Goal: Task Accomplishment & Management: Manage account settings

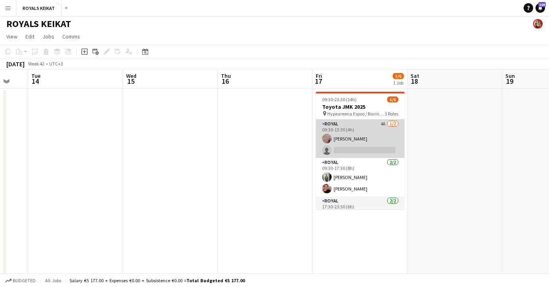
click at [282, 149] on app-card-role "Royal 4A [DATE] 09:30-13:30 (4h) [PERSON_NAME] single-neutral-actions" at bounding box center [360, 138] width 89 height 38
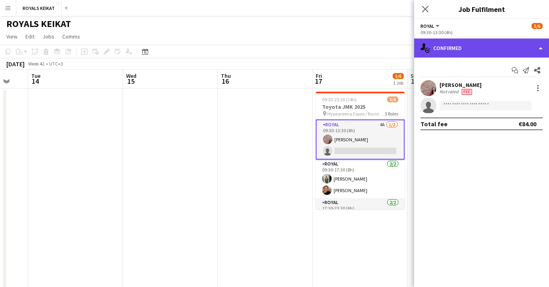
click at [282, 48] on div "single-neutral-actions-check-2 Confirmed" at bounding box center [481, 47] width 135 height 19
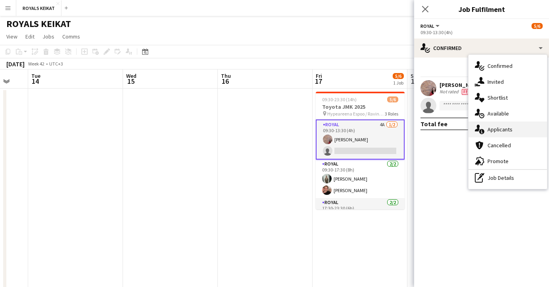
click at [282, 129] on span "Applicants" at bounding box center [499, 129] width 25 height 7
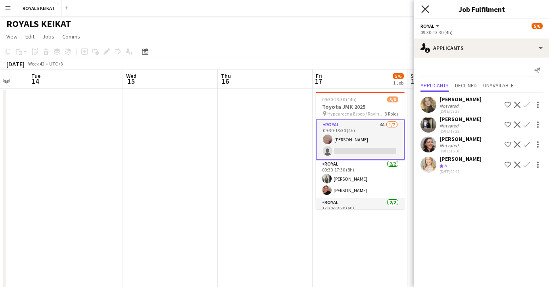
click at [282, 6] on icon "Close pop-in" at bounding box center [425, 9] width 8 height 8
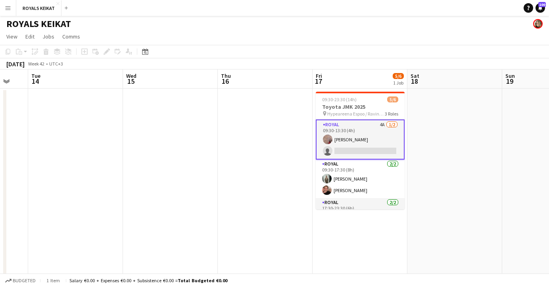
click at [268, 132] on app-date-cell at bounding box center [265, 191] width 95 height 207
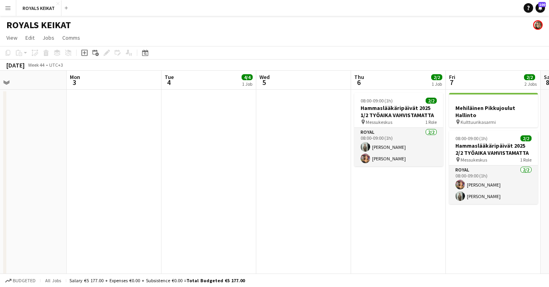
click at [197, 119] on app-date-cell at bounding box center [208, 193] width 95 height 207
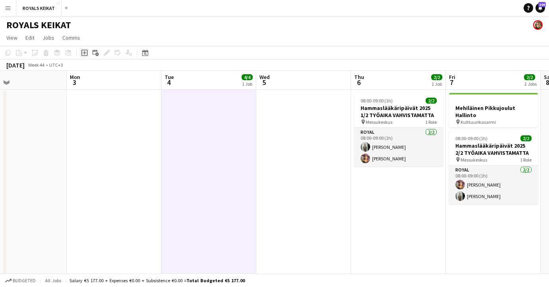
click at [84, 53] on icon at bounding box center [84, 53] width 4 height 4
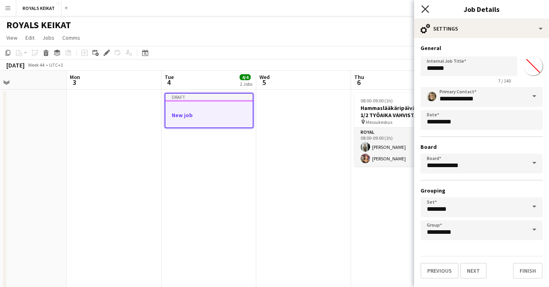
click at [282, 7] on icon "Close pop-in" at bounding box center [425, 9] width 8 height 8
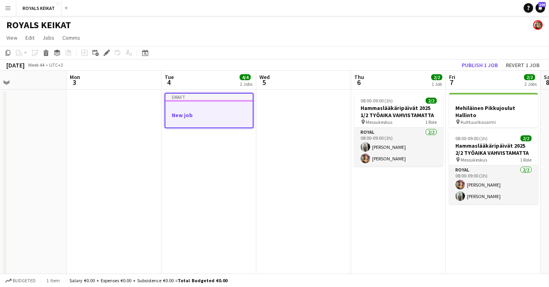
click at [282, 153] on app-date-cell at bounding box center [303, 193] width 95 height 207
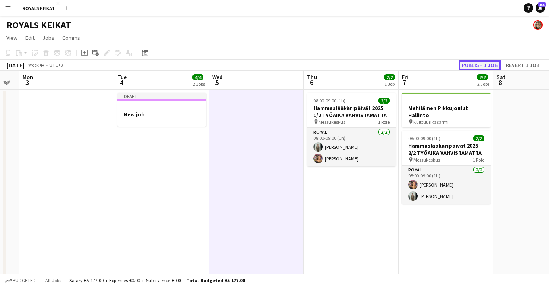
click at [282, 64] on button "Publish 1 job" at bounding box center [479, 65] width 42 height 10
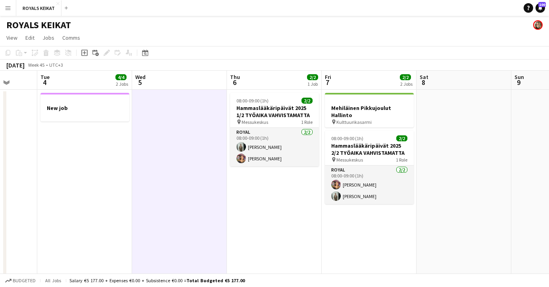
scroll to position [0, 246]
click at [282, 159] on app-date-cell at bounding box center [464, 193] width 95 height 207
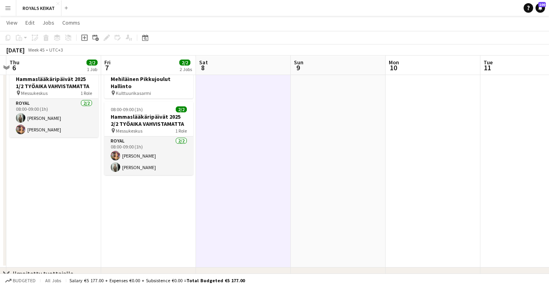
scroll to position [0, 0]
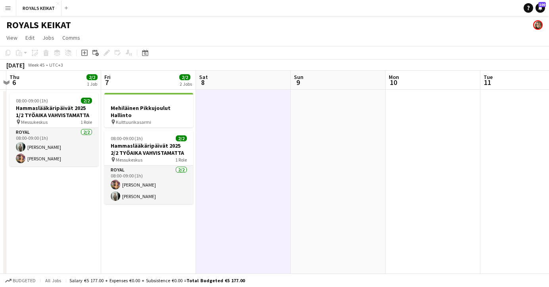
click at [145, 232] on app-date-cell "Mehiläinen Pikkujoulut Hallinto pin Kulttuurikasarmi 08:00-09:00 (1h) 2/2 Hamma…" at bounding box center [148, 193] width 95 height 207
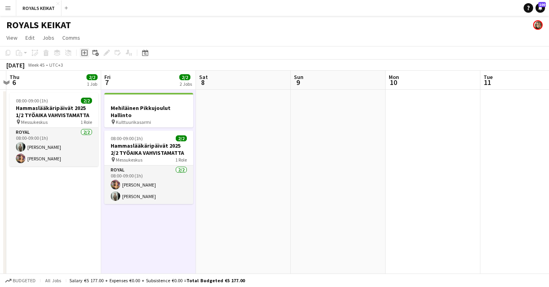
click at [82, 51] on icon "Add job" at bounding box center [84, 53] width 6 height 6
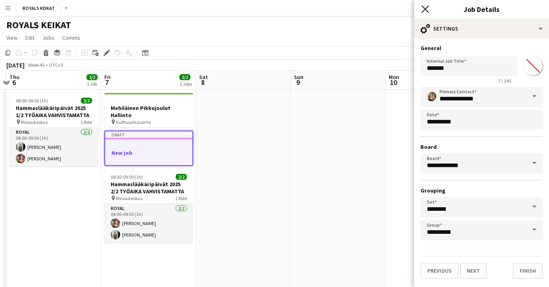
click at [282, 6] on icon "Close pop-in" at bounding box center [425, 9] width 8 height 8
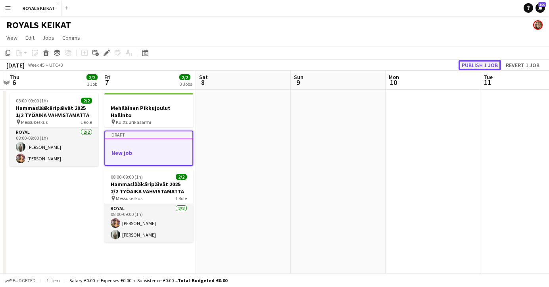
click at [282, 64] on button "Publish 1 job" at bounding box center [479, 65] width 42 height 10
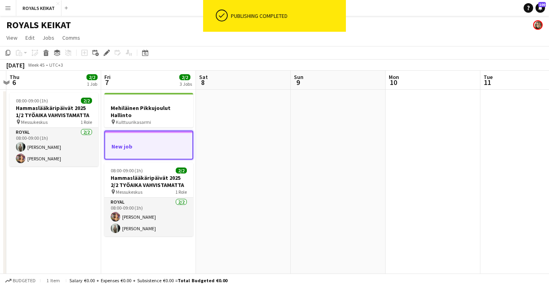
click at [263, 182] on app-date-cell at bounding box center [243, 193] width 95 height 207
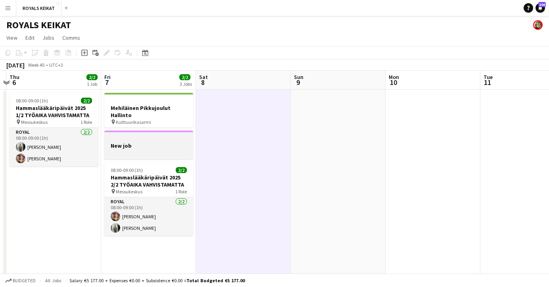
click at [132, 143] on h3 "New job" at bounding box center [148, 145] width 89 height 7
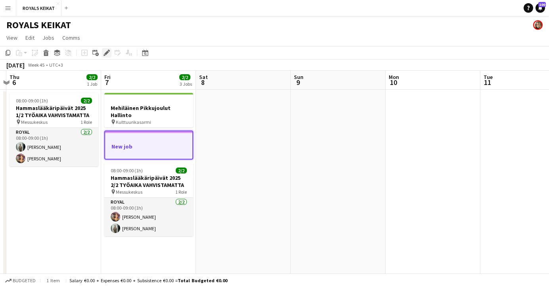
click at [106, 51] on icon "Edit" at bounding box center [106, 53] width 6 height 6
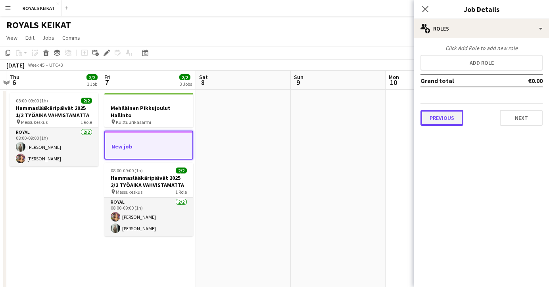
click at [282, 118] on button "Previous" at bounding box center [441, 118] width 43 height 16
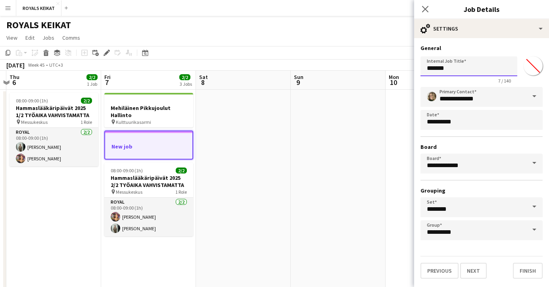
click at [282, 69] on input "*******" at bounding box center [468, 66] width 97 height 20
drag, startPoint x: 451, startPoint y: 69, endPoint x: 425, endPoint y: 68, distance: 26.2
click at [282, 68] on input "*******" at bounding box center [468, 66] width 97 height 20
type input "**********"
click at [282, 6] on icon at bounding box center [425, 9] width 8 height 8
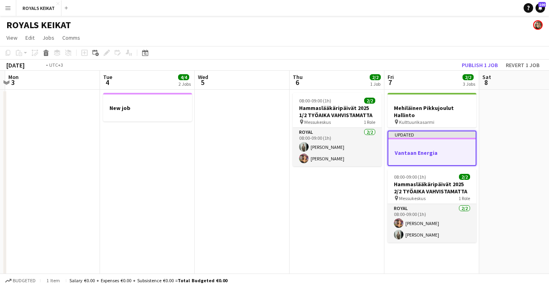
scroll to position [0, 170]
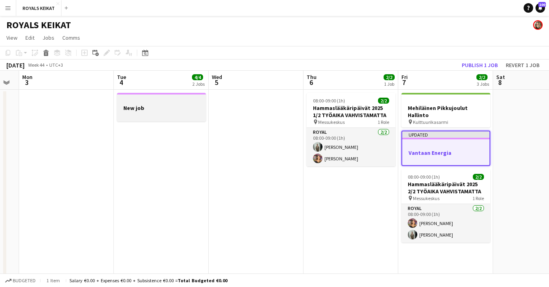
click at [149, 105] on h3 "New job" at bounding box center [161, 107] width 89 height 7
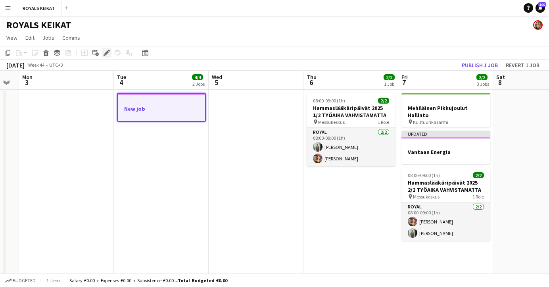
click at [107, 52] on icon at bounding box center [106, 53] width 4 height 4
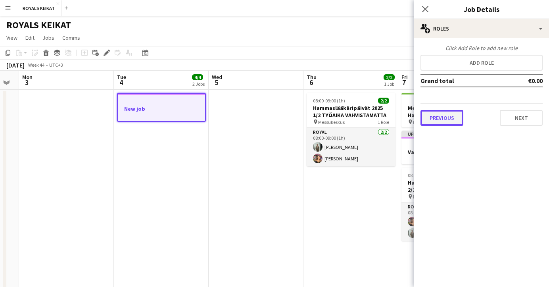
click at [282, 117] on button "Previous" at bounding box center [441, 118] width 43 height 16
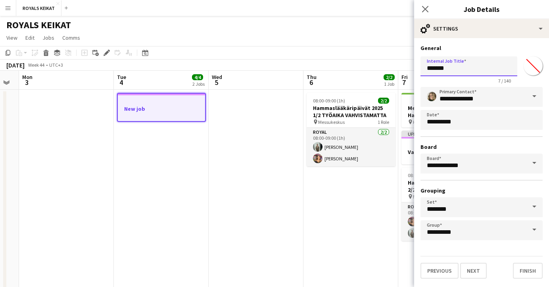
drag, startPoint x: 452, startPoint y: 68, endPoint x: 417, endPoint y: 68, distance: 35.7
click at [282, 68] on form "**********" at bounding box center [481, 161] width 135 height 234
type input "****"
click at [282, 7] on icon "Close pop-in" at bounding box center [425, 9] width 8 height 8
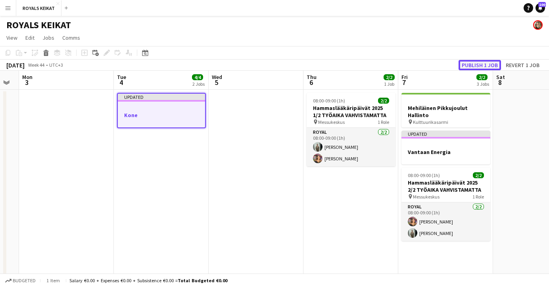
click at [282, 63] on button "Publish 1 job" at bounding box center [479, 65] width 42 height 10
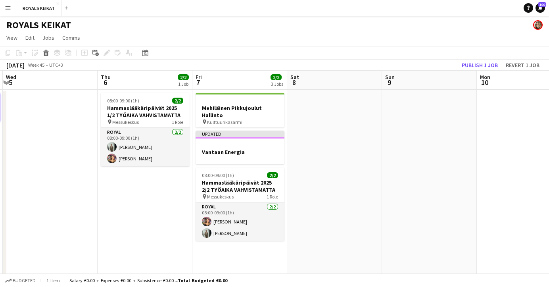
scroll to position [0, 292]
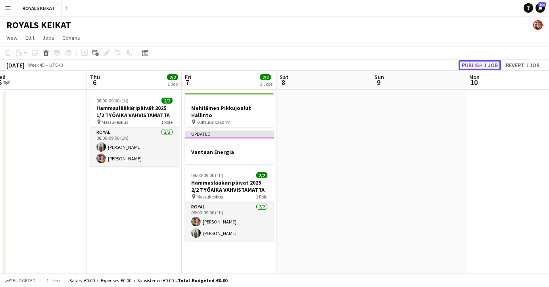
click at [282, 64] on button "Publish 1 job" at bounding box center [479, 65] width 42 height 10
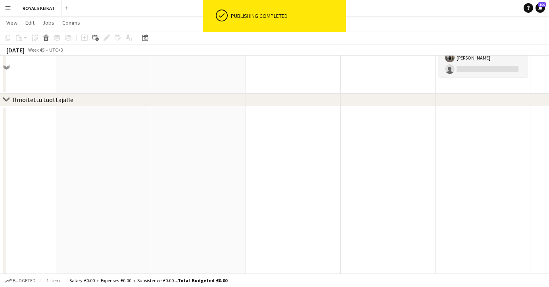
scroll to position [0, 0]
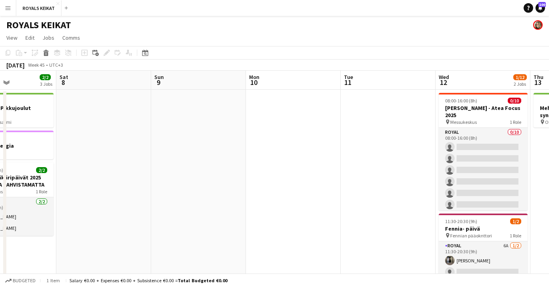
click at [282, 119] on app-date-cell at bounding box center [388, 193] width 95 height 207
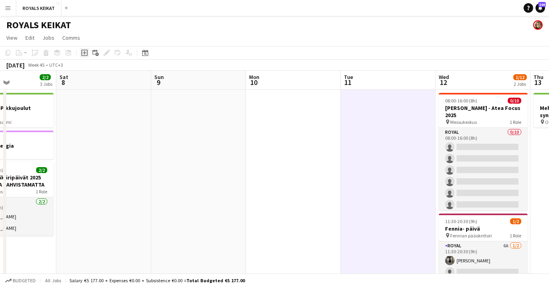
click at [85, 54] on icon "Add job" at bounding box center [84, 53] width 6 height 6
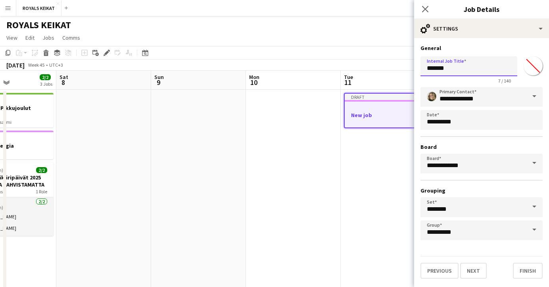
drag, startPoint x: 455, startPoint y: 69, endPoint x: 423, endPoint y: 69, distance: 32.5
click at [282, 69] on input "*******" at bounding box center [468, 66] width 97 height 20
type input "*****"
click at [282, 5] on icon "Close pop-in" at bounding box center [425, 9] width 8 height 8
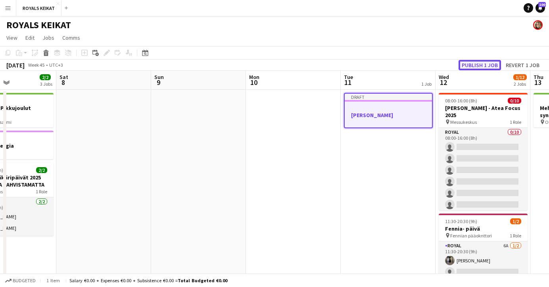
click at [282, 63] on button "Publish 1 job" at bounding box center [479, 65] width 42 height 10
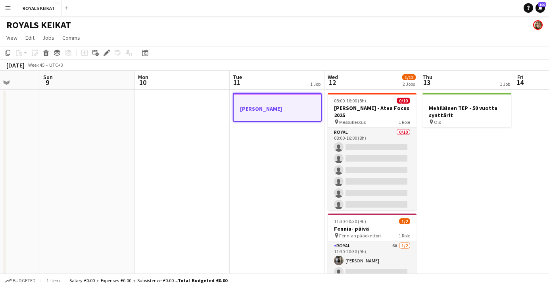
click at [110, 204] on app-date-cell at bounding box center [87, 193] width 95 height 207
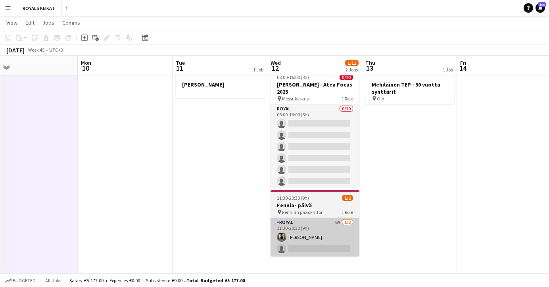
scroll to position [25, 0]
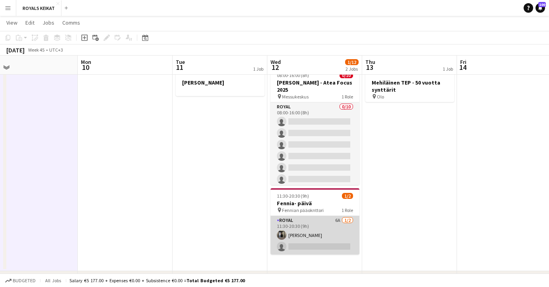
click at [282, 237] on app-card-role "Royal 6A [DATE] 11:30-20:30 (9h) [PERSON_NAME] single-neutral-actions" at bounding box center [314, 235] width 89 height 38
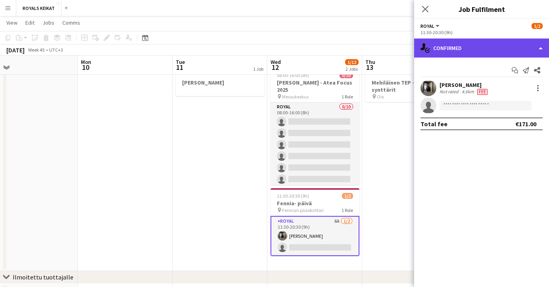
click at [282, 51] on div "single-neutral-actions-check-2 Confirmed" at bounding box center [481, 47] width 135 height 19
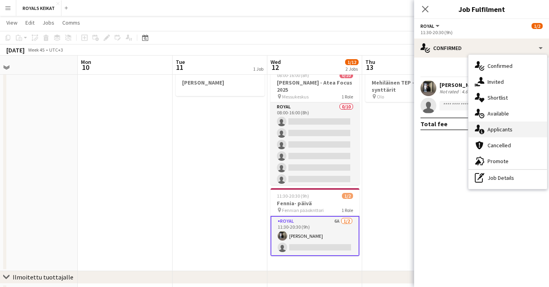
click at [282, 128] on span "Applicants" at bounding box center [499, 129] width 25 height 7
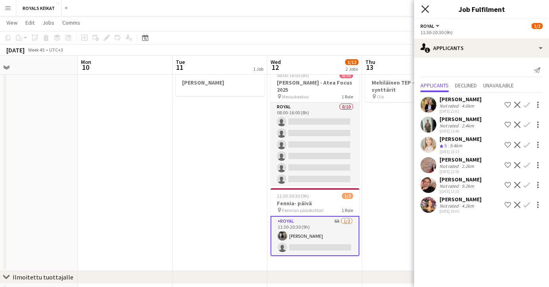
click at [282, 8] on icon at bounding box center [425, 9] width 8 height 8
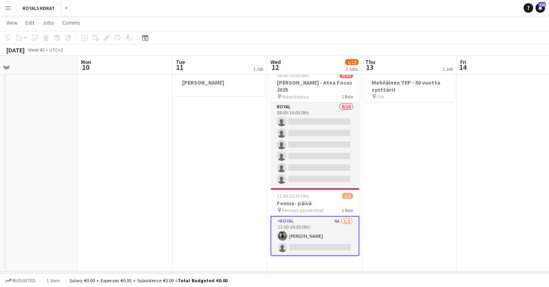
click at [183, 188] on app-date-cell "[PERSON_NAME]" at bounding box center [219, 167] width 95 height 207
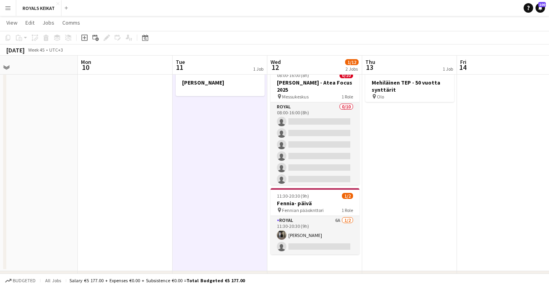
click at [148, 188] on app-date-cell at bounding box center [125, 167] width 95 height 207
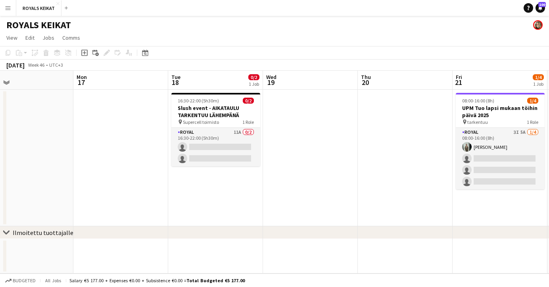
scroll to position [0, 210]
click at [203, 185] on app-date-cell "16:30-22:00 (5h30m) 0/2 Slush event - AIKATAULU TARKENTUU LÄHEMPÄNÄ pin Superce…" at bounding box center [216, 158] width 95 height 136
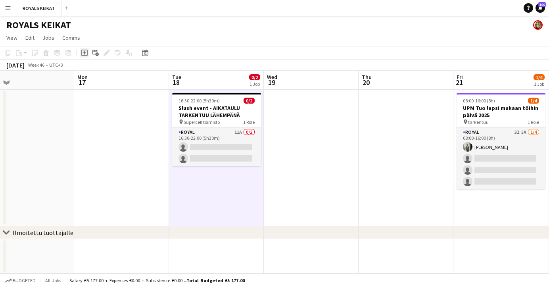
click at [86, 54] on icon "Add job" at bounding box center [84, 53] width 6 height 6
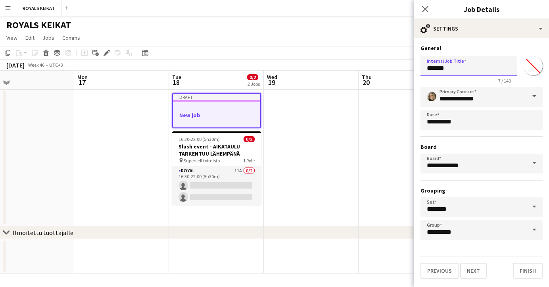
drag, startPoint x: 452, startPoint y: 69, endPoint x: 416, endPoint y: 66, distance: 35.8
click at [282, 66] on form "**********" at bounding box center [481, 161] width 135 height 234
type input "**********"
click at [282, 6] on icon "Close pop-in" at bounding box center [425, 9] width 8 height 8
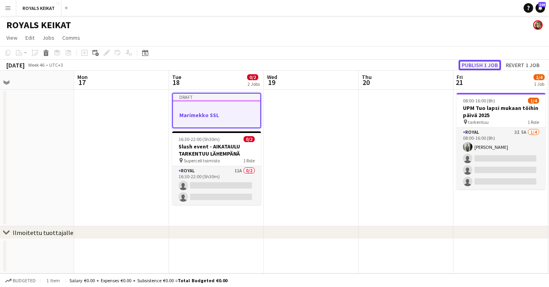
click at [282, 63] on button "Publish 1 job" at bounding box center [479, 65] width 42 height 10
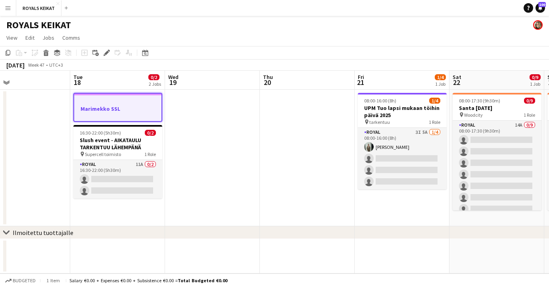
scroll to position [0, 203]
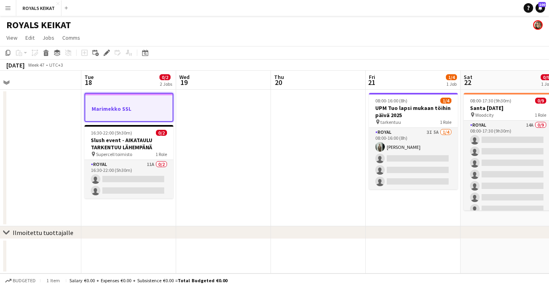
click at [282, 131] on app-date-cell at bounding box center [318, 158] width 95 height 136
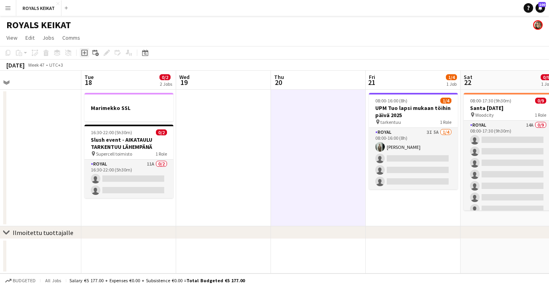
click at [84, 53] on icon "Add job" at bounding box center [84, 53] width 6 height 6
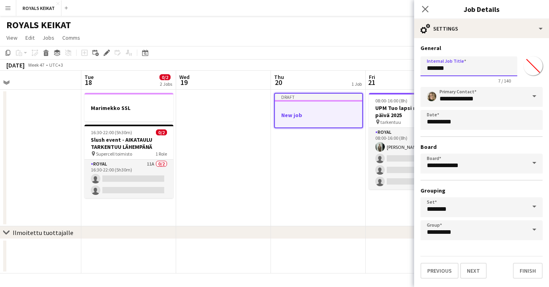
drag, startPoint x: 457, startPoint y: 68, endPoint x: 422, endPoint y: 67, distance: 34.5
click at [282, 67] on input "*******" at bounding box center [468, 66] width 97 height 20
type input "**********"
click at [282, 7] on icon "Close pop-in" at bounding box center [425, 9] width 8 height 8
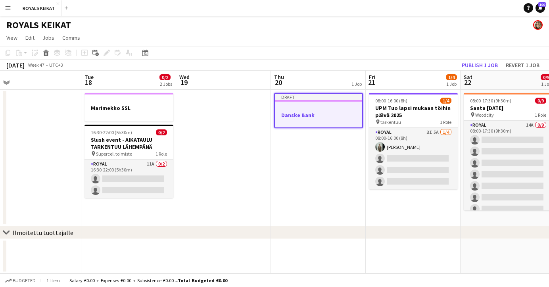
click at [282, 109] on div at bounding box center [318, 108] width 87 height 6
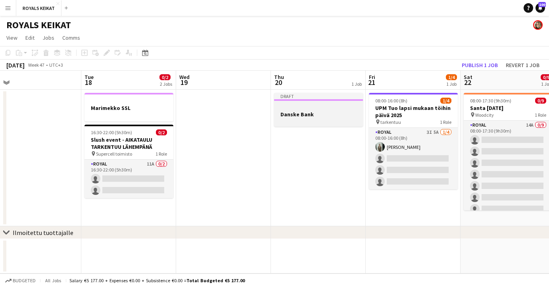
click at [282, 109] on div at bounding box center [318, 107] width 89 height 6
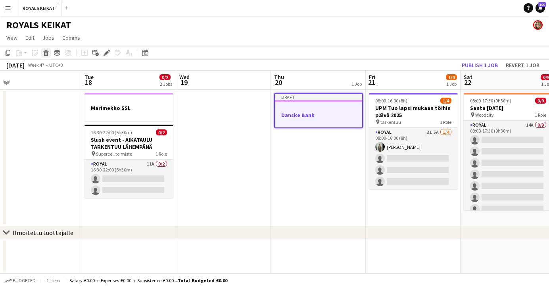
click at [46, 53] on icon "Delete" at bounding box center [46, 53] width 6 height 6
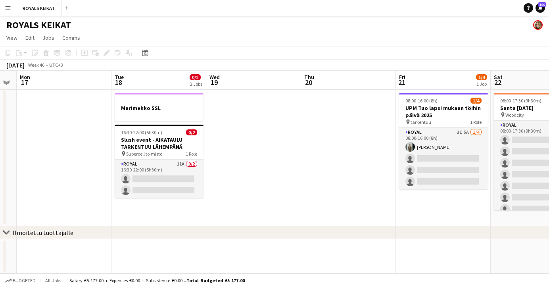
scroll to position [0, 269]
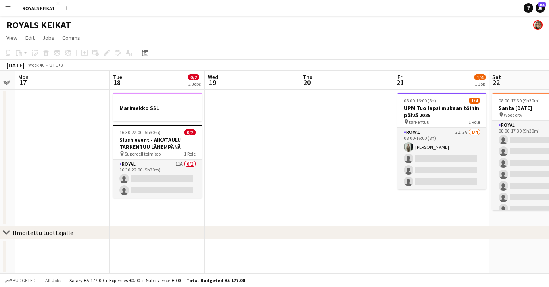
click at [282, 117] on app-date-cell at bounding box center [346, 158] width 95 height 136
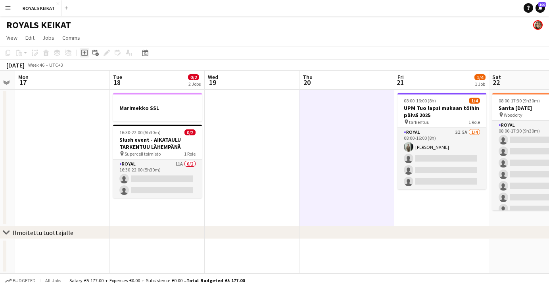
click at [85, 54] on icon "Add job" at bounding box center [84, 53] width 6 height 6
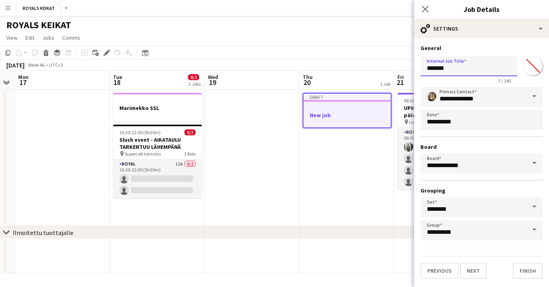
drag, startPoint x: 458, startPoint y: 69, endPoint x: 423, endPoint y: 69, distance: 34.5
click at [282, 69] on input "*******" at bounding box center [468, 66] width 97 height 20
type input "**********"
click at [282, 6] on icon "Close pop-in" at bounding box center [425, 9] width 8 height 8
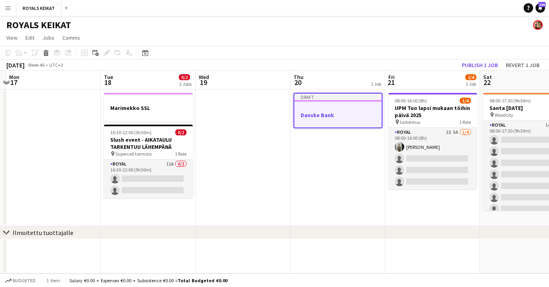
scroll to position [0, 284]
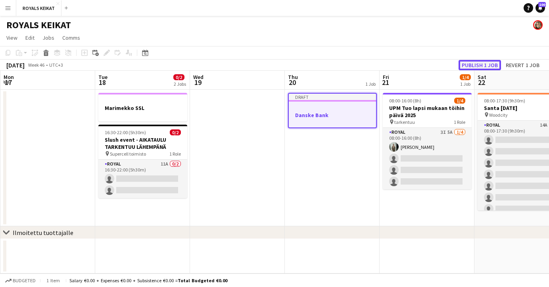
click at [282, 63] on button "Publish 1 job" at bounding box center [479, 65] width 42 height 10
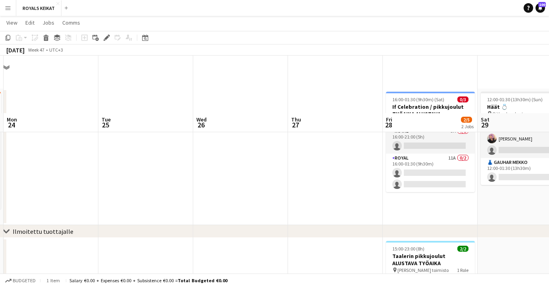
scroll to position [0, 0]
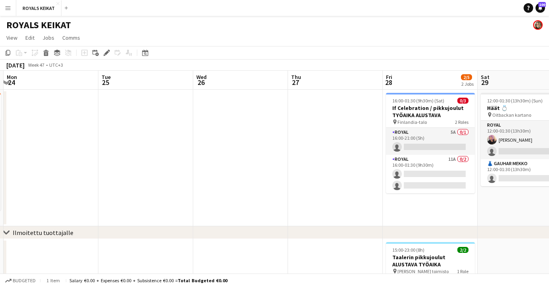
click at [282, 203] on app-date-cell "16:00-01:30 (9h30m) (Sat) 0/3 If Celebration / pikkujoulut TYÖAIKA ALUSTAVA pin…" at bounding box center [430, 158] width 95 height 136
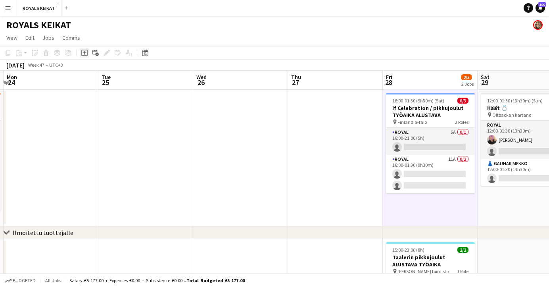
click at [83, 51] on icon "Add job" at bounding box center [84, 53] width 6 height 6
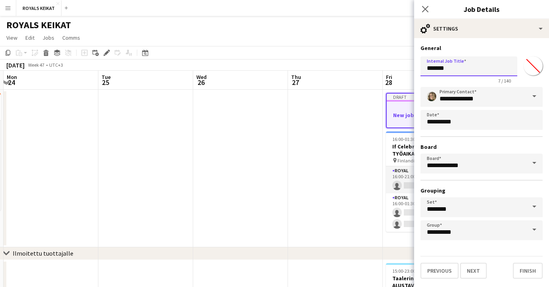
drag, startPoint x: 451, startPoint y: 69, endPoint x: 419, endPoint y: 69, distance: 31.3
click at [282, 69] on form "**********" at bounding box center [481, 161] width 135 height 234
type input "**********"
click at [282, 7] on icon "Close pop-in" at bounding box center [425, 9] width 8 height 8
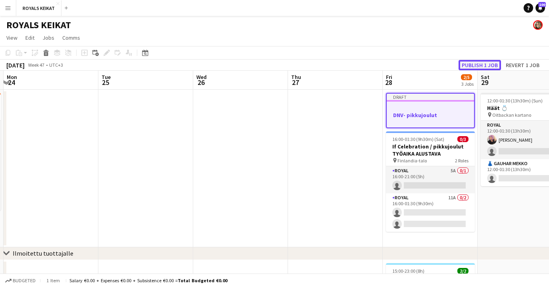
click at [282, 63] on button "Publish 1 job" at bounding box center [479, 65] width 42 height 10
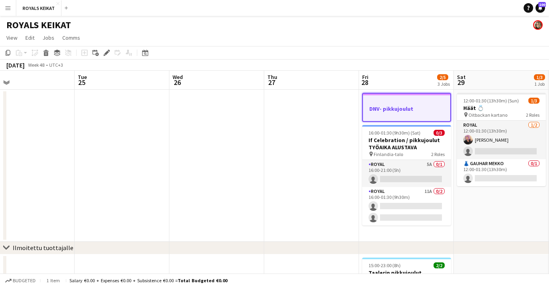
scroll to position [0, 307]
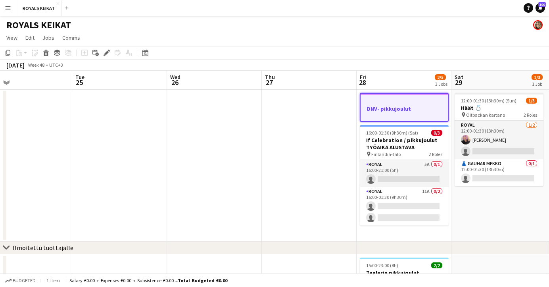
click at [282, 232] on app-date-cell "DNV- pikkujoulut 16:00-01:30 (9h30m) (Sat) 0/3 If Celebration / pikkujoulut TYÖ…" at bounding box center [403, 166] width 95 height 152
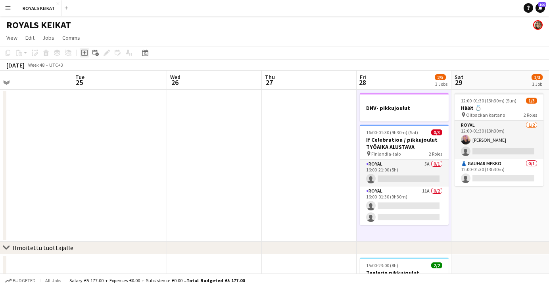
click at [83, 53] on icon at bounding box center [84, 53] width 4 height 4
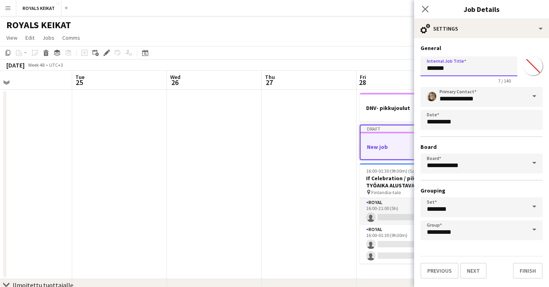
drag, startPoint x: 450, startPoint y: 68, endPoint x: 420, endPoint y: 69, distance: 30.1
click at [282, 69] on input "*******" at bounding box center [468, 66] width 97 height 20
type input "**********"
click at [282, 6] on icon "Close pop-in" at bounding box center [425, 9] width 8 height 8
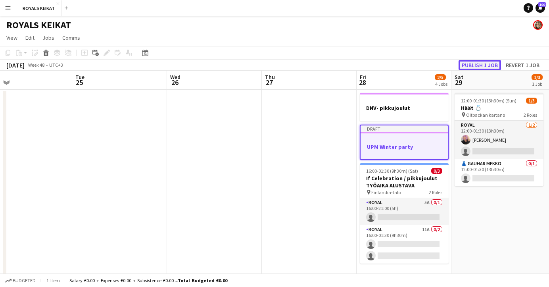
click at [282, 63] on button "Publish 1 job" at bounding box center [479, 65] width 42 height 10
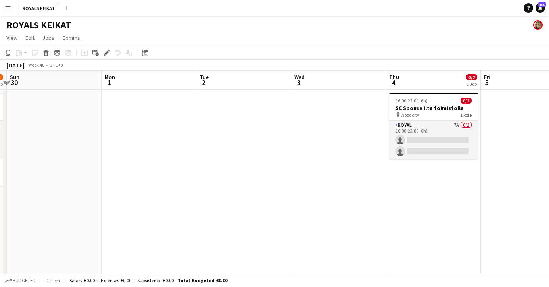
scroll to position [0, 180]
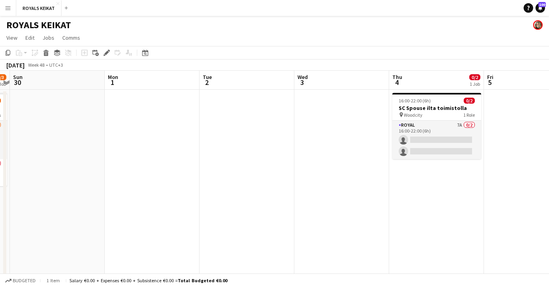
click at [255, 144] on app-date-cell at bounding box center [246, 216] width 95 height 252
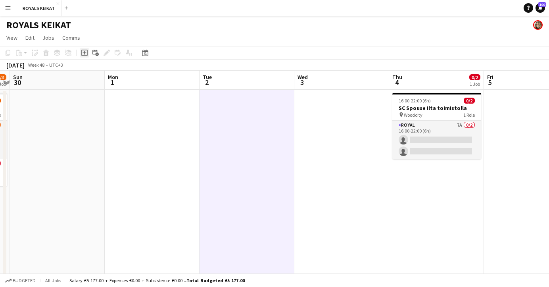
click at [83, 54] on icon "Add job" at bounding box center [84, 53] width 6 height 6
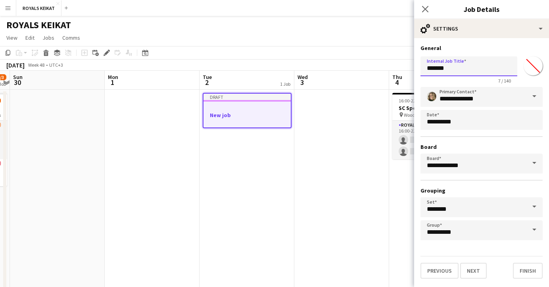
drag, startPoint x: 458, startPoint y: 69, endPoint x: 425, endPoint y: 68, distance: 32.9
click at [282, 68] on input "*******" at bounding box center [468, 66] width 97 height 20
type input "**********"
click at [282, 7] on icon "Close pop-in" at bounding box center [425, 9] width 8 height 8
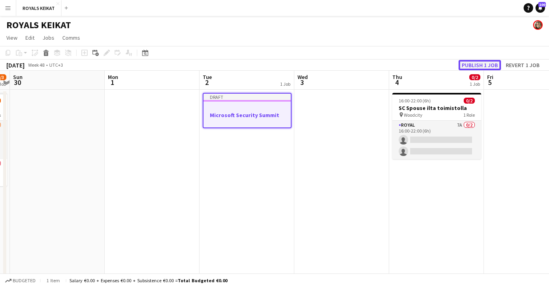
click at [282, 65] on button "Publish 1 job" at bounding box center [479, 65] width 42 height 10
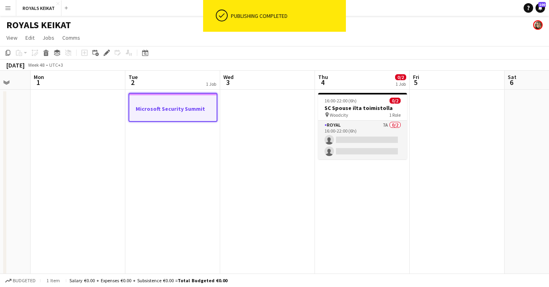
scroll to position [0, 254]
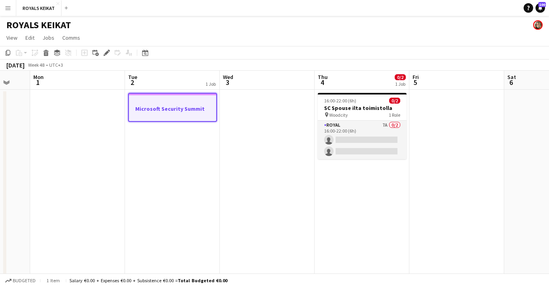
click at [272, 142] on app-date-cell at bounding box center [267, 216] width 95 height 252
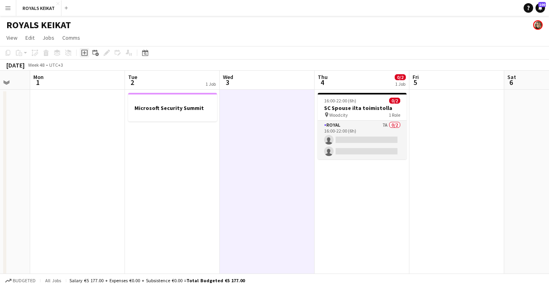
click at [83, 52] on icon "Add job" at bounding box center [84, 53] width 6 height 6
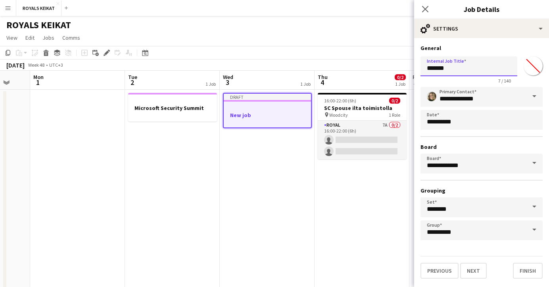
drag, startPoint x: 452, startPoint y: 69, endPoint x: 424, endPoint y: 66, distance: 28.3
click at [282, 66] on input "*******" at bounding box center [468, 66] width 97 height 20
type input "******"
click at [282, 6] on icon "Close pop-in" at bounding box center [425, 9] width 8 height 8
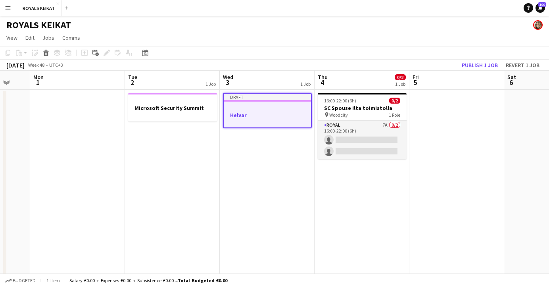
click at [274, 181] on app-date-cell "Draft Helvar" at bounding box center [267, 216] width 95 height 252
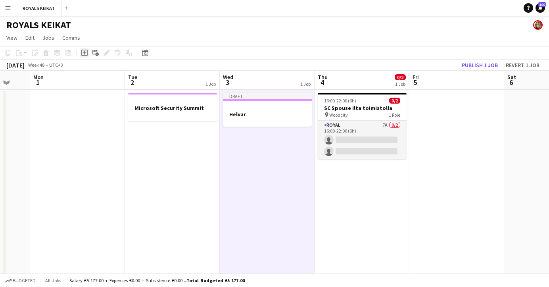
click at [85, 51] on icon "Add job" at bounding box center [84, 53] width 6 height 6
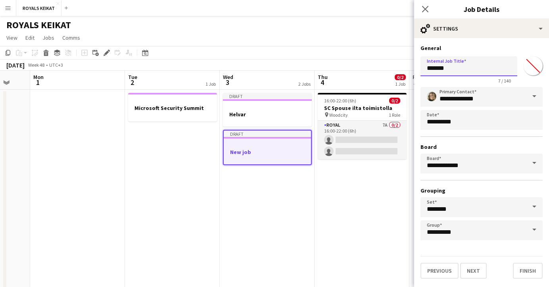
drag, startPoint x: 454, startPoint y: 69, endPoint x: 425, endPoint y: 67, distance: 29.0
click at [282, 67] on input "*******" at bounding box center [468, 66] width 97 height 20
type input "**********"
click at [282, 6] on icon "Close pop-in" at bounding box center [425, 9] width 8 height 8
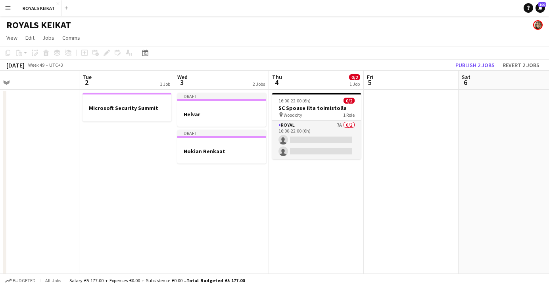
scroll to position [0, 189]
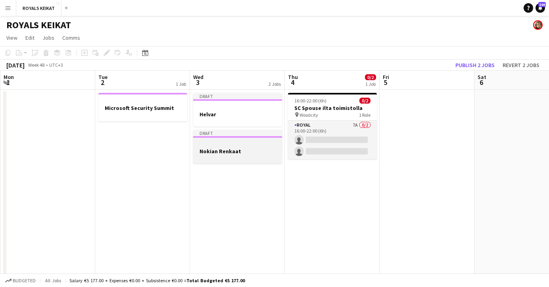
click at [220, 141] on div at bounding box center [237, 144] width 89 height 6
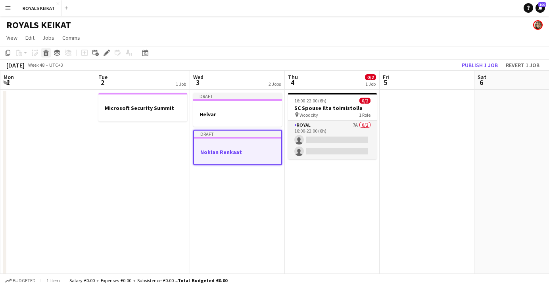
click at [46, 53] on icon "Delete" at bounding box center [46, 53] width 6 height 6
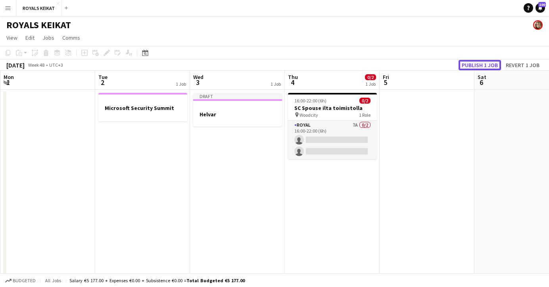
click at [486, 64] on button "Publish 1 job" at bounding box center [479, 65] width 42 height 10
click at [328, 191] on app-date-cell "16:00-22:00 (6h) 0/2 SC Spouse ilta toimistolla pin Woodcity 1 Role Royal 7A 0/…" at bounding box center [332, 216] width 95 height 252
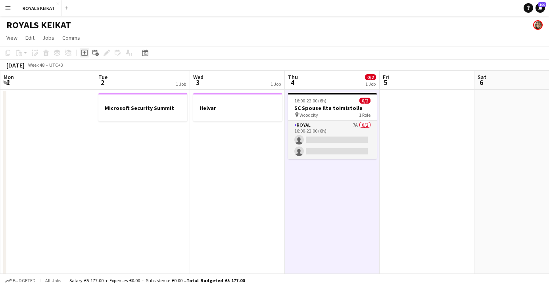
click at [83, 54] on icon "Add job" at bounding box center [84, 53] width 6 height 6
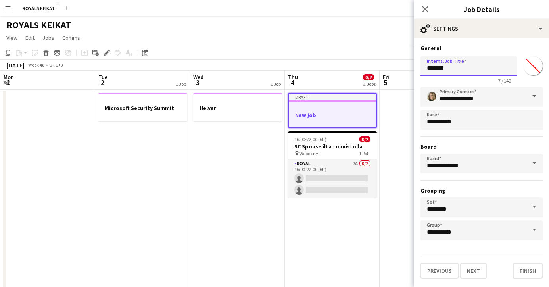
drag, startPoint x: 455, startPoint y: 68, endPoint x: 420, endPoint y: 68, distance: 34.9
click at [420, 68] on input "*******" at bounding box center [468, 66] width 97 height 20
click at [450, 69] on input "**********" at bounding box center [468, 66] width 97 height 20
type input "**********"
click at [423, 6] on icon "Close pop-in" at bounding box center [425, 9] width 8 height 8
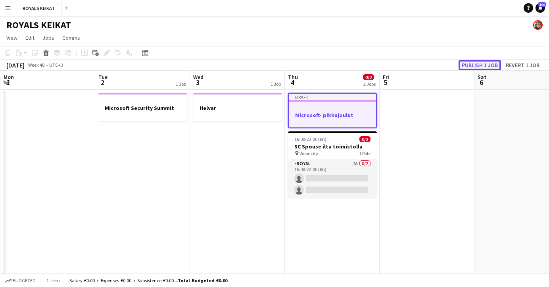
click at [484, 64] on button "Publish 1 job" at bounding box center [479, 65] width 42 height 10
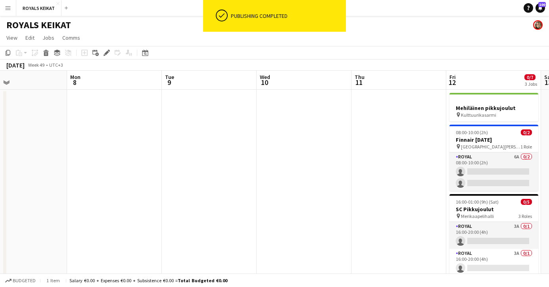
scroll to position [0, 317]
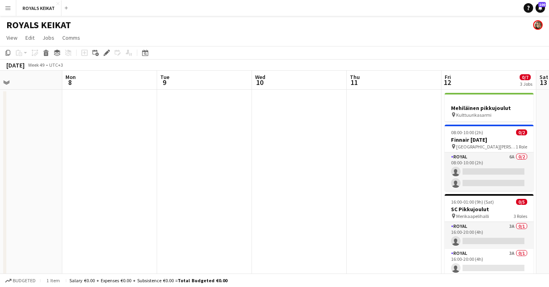
click at [397, 114] on app-date-cell at bounding box center [394, 216] width 95 height 252
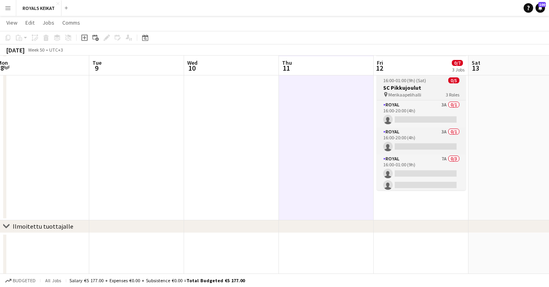
scroll to position [121, 0]
click at [406, 205] on app-date-cell "Mehiläinen pikkujoulut pin Kulttuurikasarmi 08:00-10:00 (2h) 0/2 Finnair Commun…" at bounding box center [420, 94] width 95 height 252
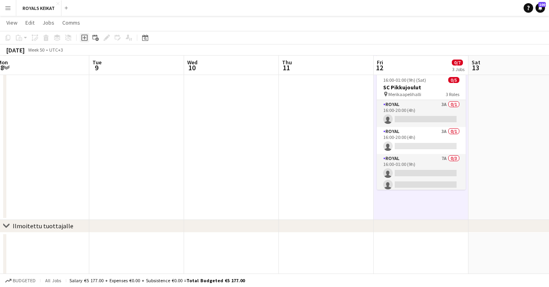
click at [85, 36] on icon "Add job" at bounding box center [84, 37] width 6 height 6
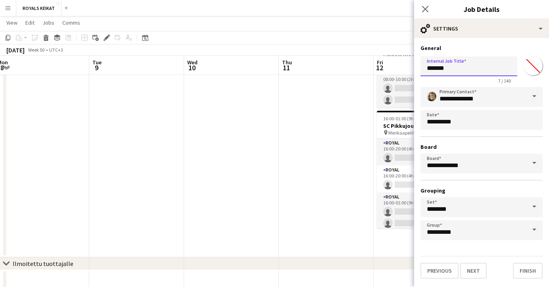
drag, startPoint x: 450, startPoint y: 70, endPoint x: 415, endPoint y: 70, distance: 34.5
click at [415, 70] on form "**********" at bounding box center [481, 161] width 135 height 234
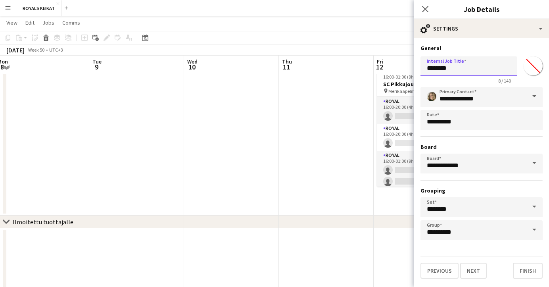
scroll to position [162, 0]
type input "**********"
click at [425, 7] on icon "Close pop-in" at bounding box center [425, 9] width 8 height 8
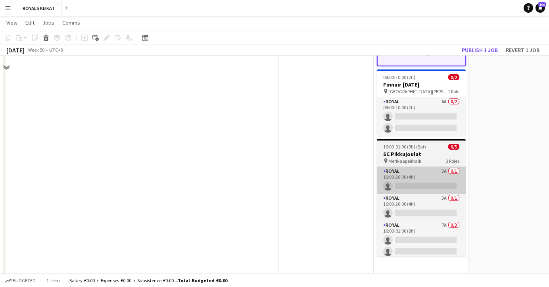
scroll to position [0, 0]
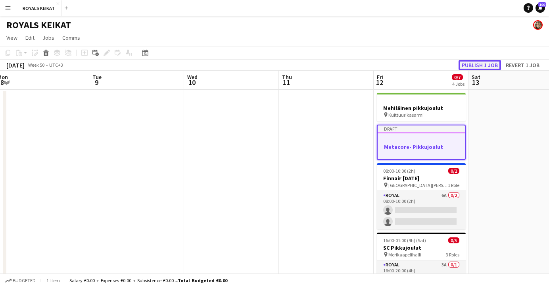
click at [477, 62] on button "Publish 1 job" at bounding box center [479, 65] width 42 height 10
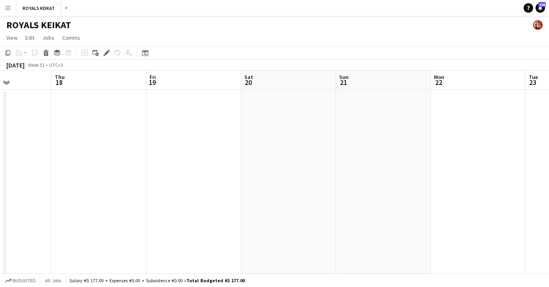
scroll to position [0, 330]
click at [203, 151] on app-date-cell at bounding box center [191, 235] width 95 height 290
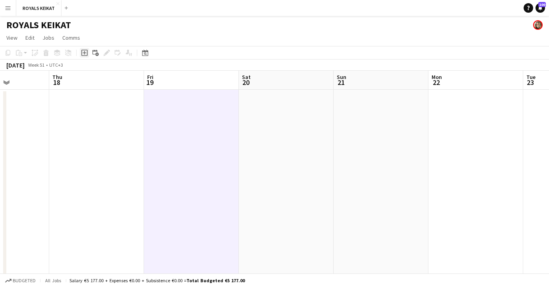
click at [82, 54] on icon at bounding box center [84, 53] width 6 height 6
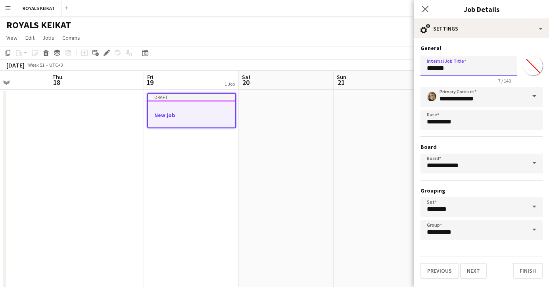
drag, startPoint x: 458, startPoint y: 68, endPoint x: 419, endPoint y: 68, distance: 38.5
click at [419, 68] on form "**********" at bounding box center [481, 161] width 135 height 234
type input "**********"
click at [424, 7] on icon "Close pop-in" at bounding box center [425, 9] width 8 height 8
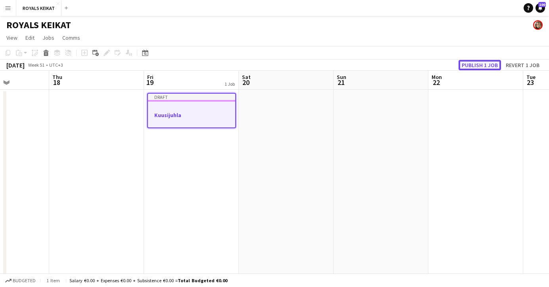
click at [484, 63] on button "Publish 1 job" at bounding box center [479, 65] width 42 height 10
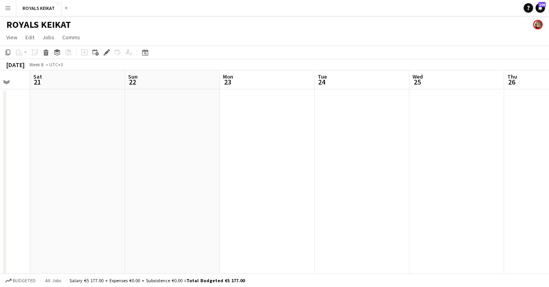
scroll to position [0, 253]
click at [259, 120] on app-date-cell at bounding box center [268, 234] width 95 height 290
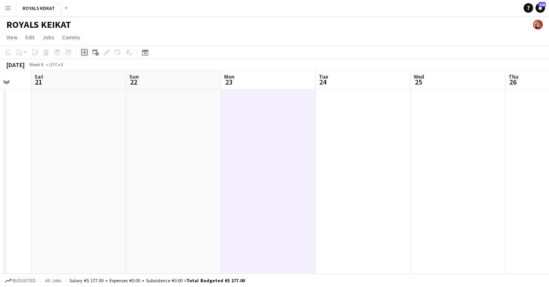
click at [81, 53] on icon at bounding box center [84, 52] width 6 height 6
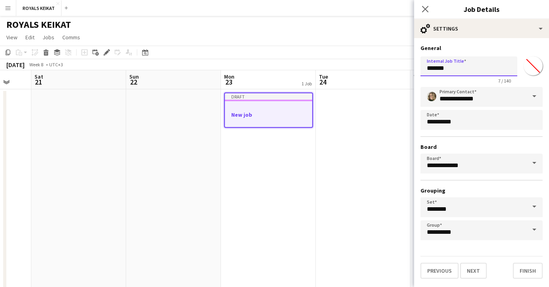
drag, startPoint x: 456, startPoint y: 69, endPoint x: 423, endPoint y: 68, distance: 32.5
click at [423, 68] on input "*******" at bounding box center [468, 66] width 97 height 20
type input "**********"
click at [422, 7] on icon at bounding box center [425, 9] width 8 height 8
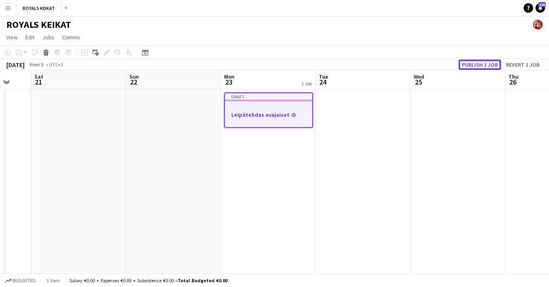
click at [480, 65] on button "Publish 1 job" at bounding box center [479, 64] width 42 height 10
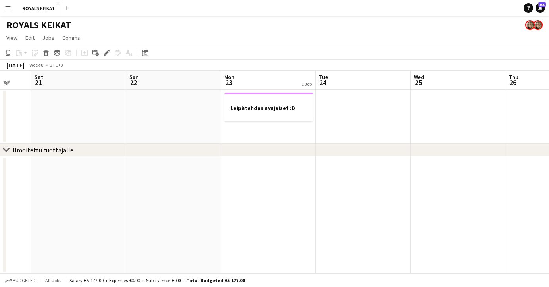
scroll to position [0, 0]
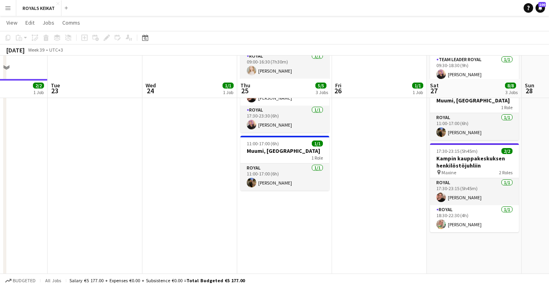
scroll to position [186, 0]
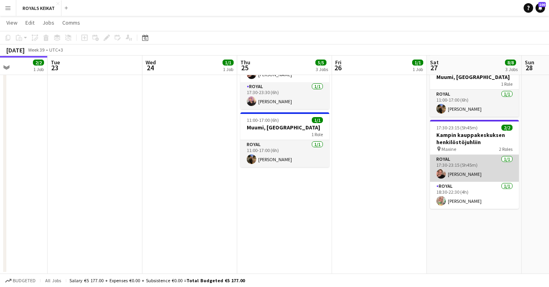
click at [492, 168] on app-card-role "Royal 1/1 17:30-23:15 (5h45m) Felix Hellner" at bounding box center [474, 168] width 89 height 27
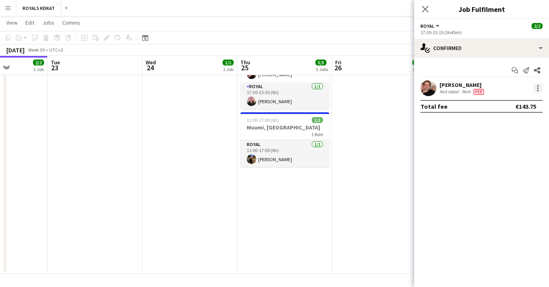
click at [537, 86] on div at bounding box center [538, 86] width 2 height 2
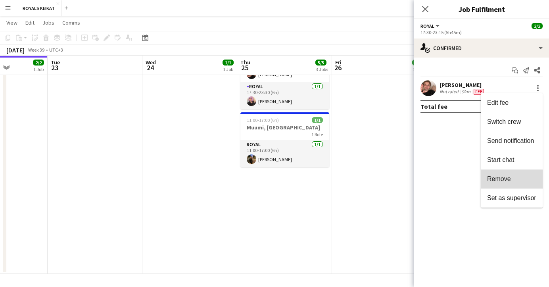
click at [501, 181] on span "Remove" at bounding box center [499, 178] width 24 height 7
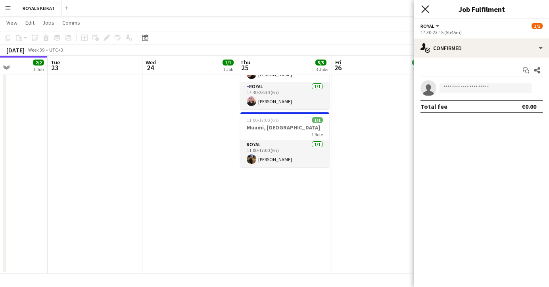
click at [424, 8] on icon at bounding box center [425, 9] width 8 height 8
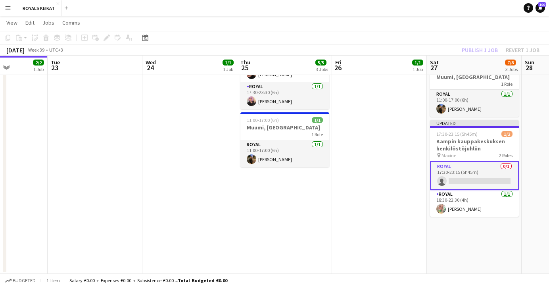
click at [476, 48] on div "Publish 1 job Revert 1 job" at bounding box center [500, 50] width 97 height 10
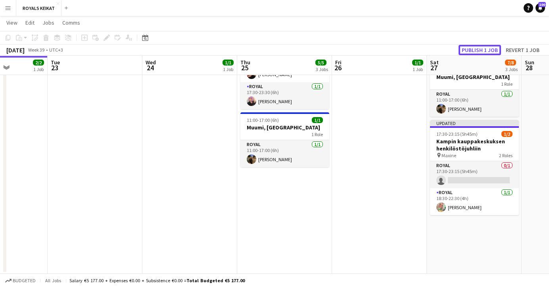
click at [476, 48] on button "Publish 1 job" at bounding box center [479, 50] width 42 height 10
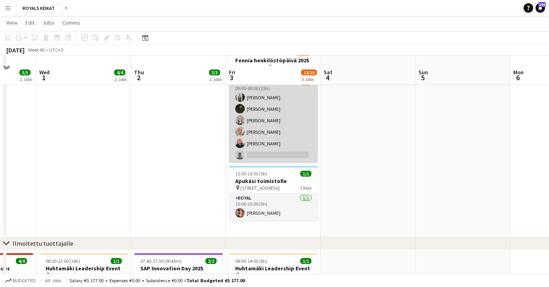
scroll to position [7, 0]
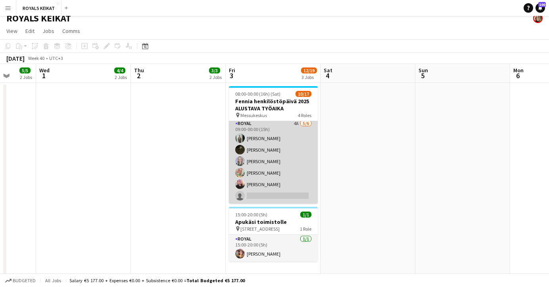
click at [268, 144] on app-card-role "Royal 4A 5/6 09:00-00:00 (15h) Emil Peltonen Nooa Aalto Anna Backman Elena Hell…" at bounding box center [273, 161] width 89 height 84
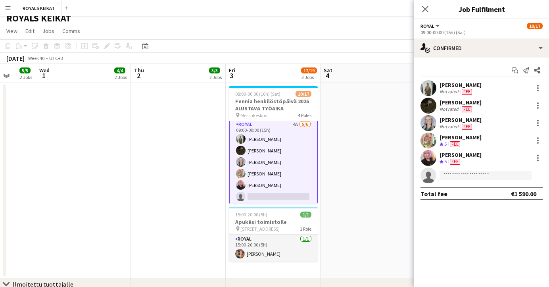
scroll to position [176, 0]
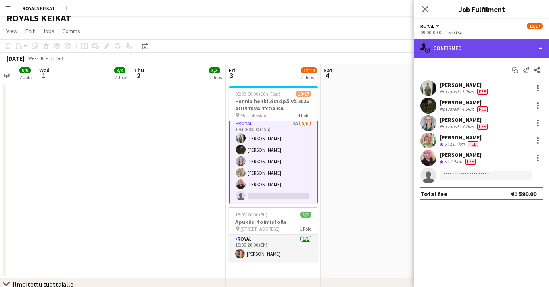
click at [497, 45] on div "single-neutral-actions-check-2 Confirmed" at bounding box center [481, 47] width 135 height 19
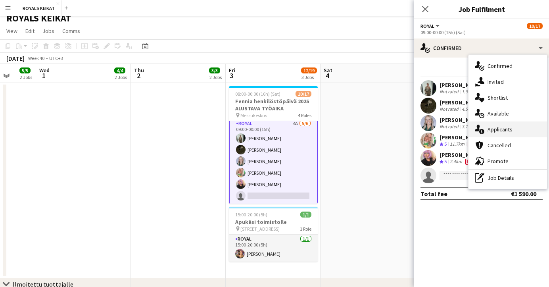
click at [499, 130] on span "Applicants" at bounding box center [499, 129] width 25 height 7
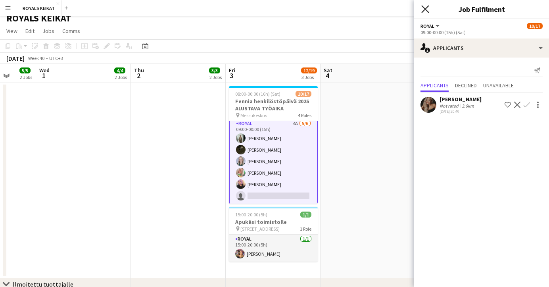
click at [423, 7] on icon at bounding box center [425, 9] width 8 height 8
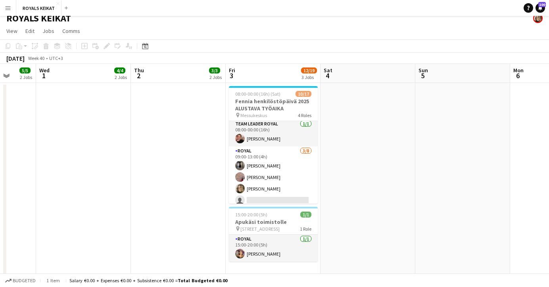
scroll to position [0, 0]
click at [182, 201] on app-date-cell at bounding box center [178, 180] width 95 height 195
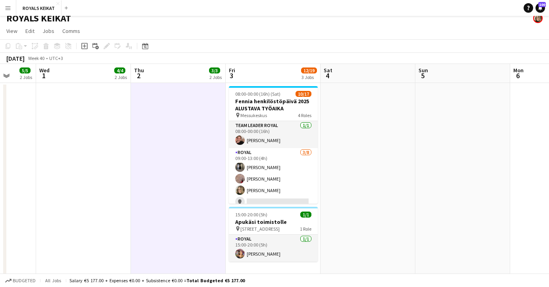
click at [451, 158] on app-date-cell at bounding box center [462, 180] width 95 height 195
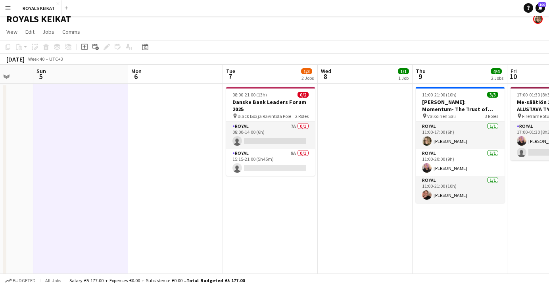
scroll to position [0, 253]
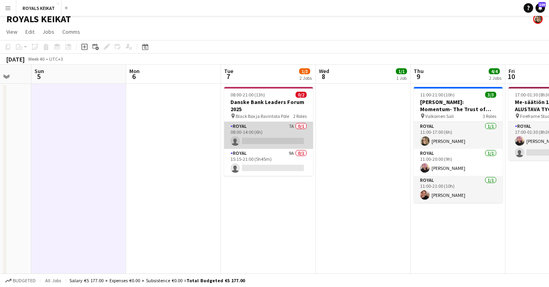
click at [268, 138] on app-card-role "Royal 7A 0/1 08:00-14:00 (6h) single-neutral-actions" at bounding box center [268, 135] width 89 height 27
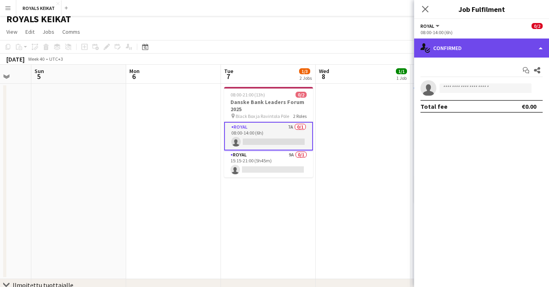
click at [515, 44] on div "single-neutral-actions-check-2 Confirmed" at bounding box center [481, 47] width 135 height 19
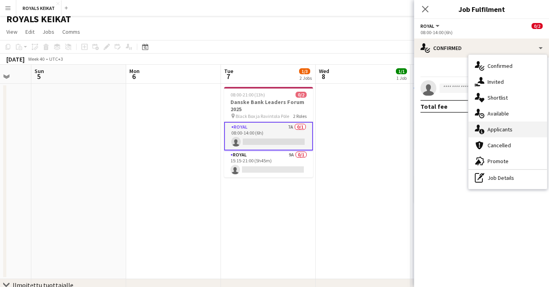
click at [505, 129] on span "Applicants" at bounding box center [499, 129] width 25 height 7
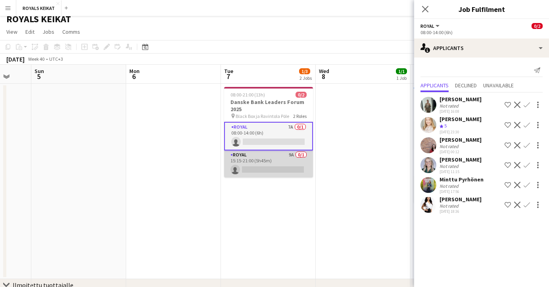
click at [260, 166] on app-card-role "Royal 9A 0/1 15:15-21:00 (5h45m) single-neutral-actions" at bounding box center [268, 163] width 89 height 27
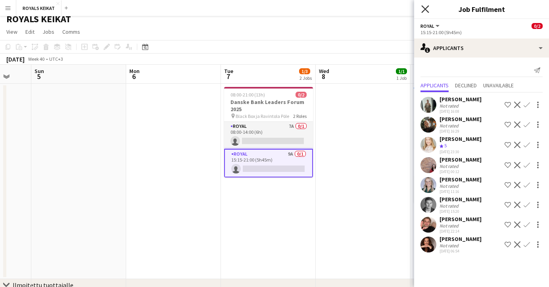
click at [425, 7] on icon "Close pop-in" at bounding box center [425, 9] width 8 height 8
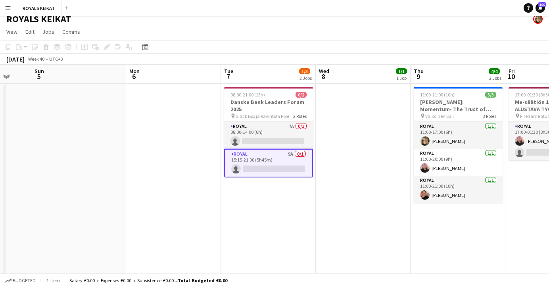
click at [197, 173] on app-date-cell at bounding box center [173, 181] width 95 height 195
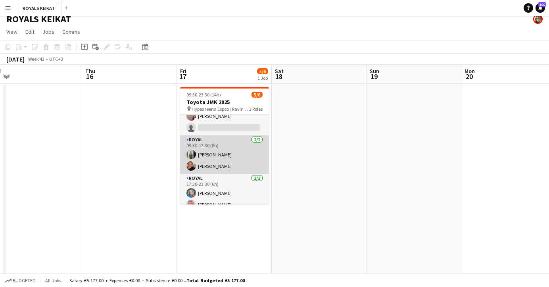
scroll to position [0, 0]
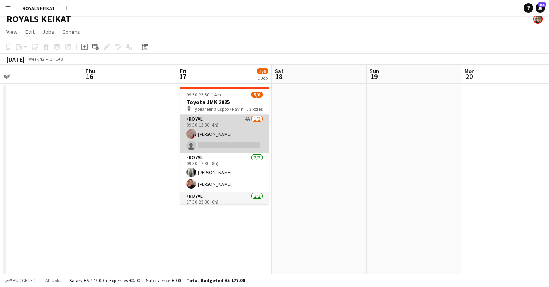
click at [219, 128] on app-card-role "Royal 4A [DATE] 09:30-13:30 (4h) [PERSON_NAME] single-neutral-actions" at bounding box center [224, 134] width 89 height 38
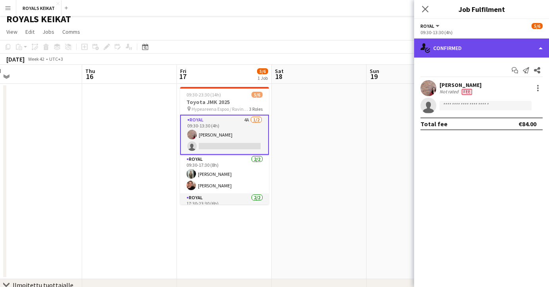
click at [478, 49] on div "single-neutral-actions-check-2 Confirmed" at bounding box center [481, 47] width 135 height 19
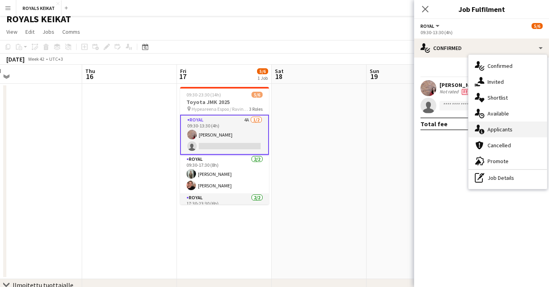
click at [496, 128] on span "Applicants" at bounding box center [499, 129] width 25 height 7
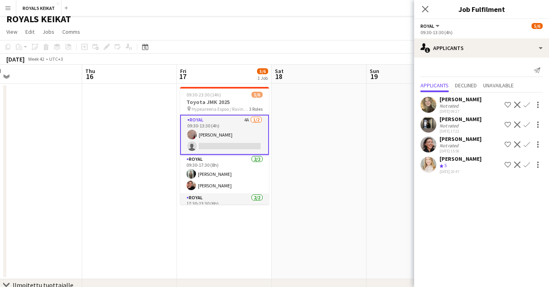
click at [527, 124] on app-icon "Confirm" at bounding box center [526, 124] width 6 height 6
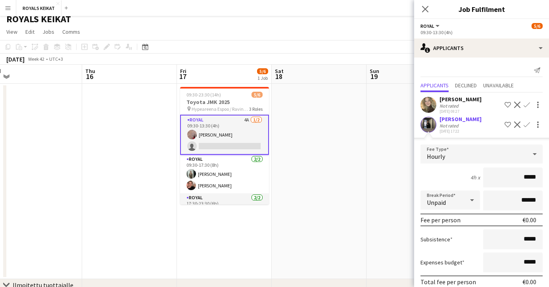
drag, startPoint x: 536, startPoint y: 177, endPoint x: 516, endPoint y: 178, distance: 20.6
click at [516, 178] on input "*****" at bounding box center [512, 177] width 59 height 20
type input "******"
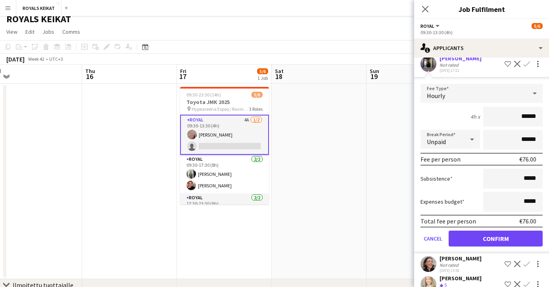
scroll to position [75, 0]
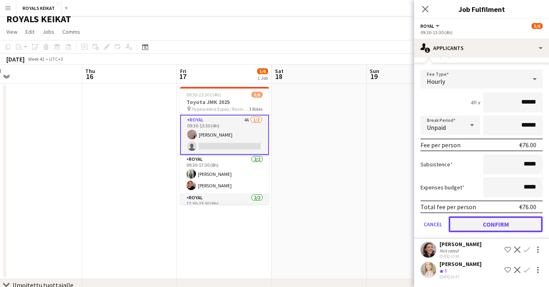
click at [479, 223] on button "Confirm" at bounding box center [495, 224] width 94 height 16
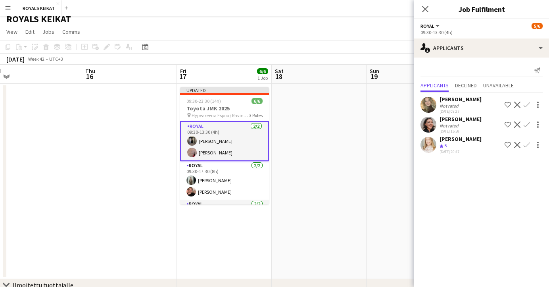
scroll to position [0, 0]
click at [423, 8] on icon at bounding box center [425, 9] width 8 height 8
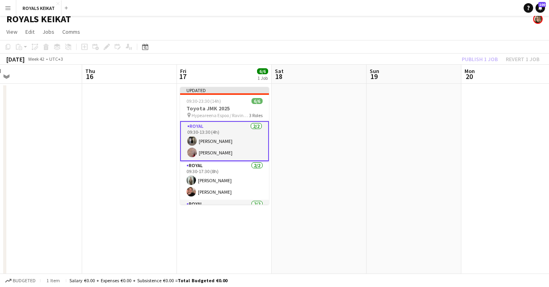
click at [471, 59] on div "Publish 1 job Revert 1 job" at bounding box center [500, 59] width 97 height 10
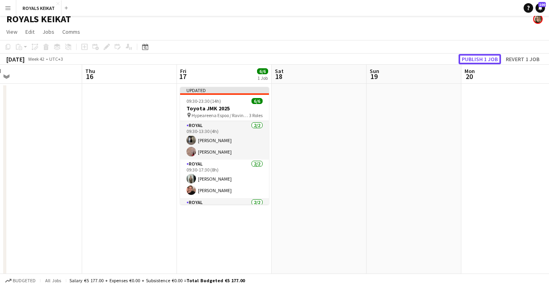
click at [471, 59] on button "Publish 1 job" at bounding box center [479, 59] width 42 height 10
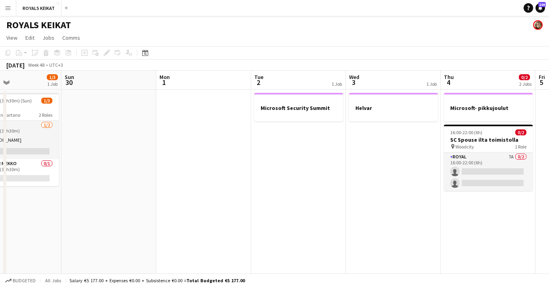
scroll to position [0, 330]
